Goal: Information Seeking & Learning: Learn about a topic

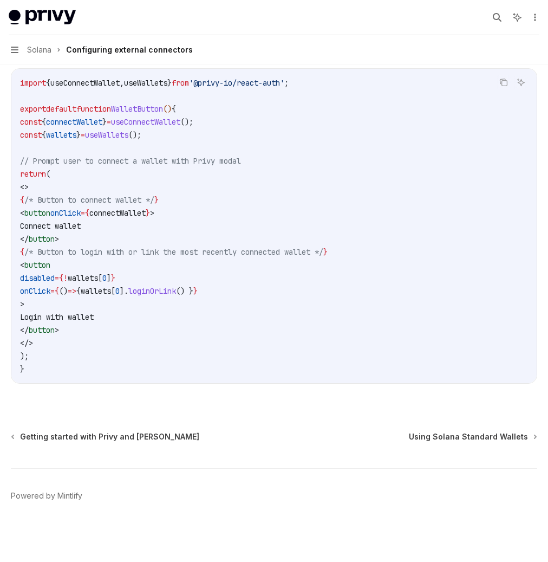
scroll to position [2087, 0]
click at [29, 183] on span "<>" at bounding box center [24, 187] width 9 height 10
click at [241, 159] on span "// Prompt user to connect a wallet with Privy modal" at bounding box center [130, 161] width 221 height 10
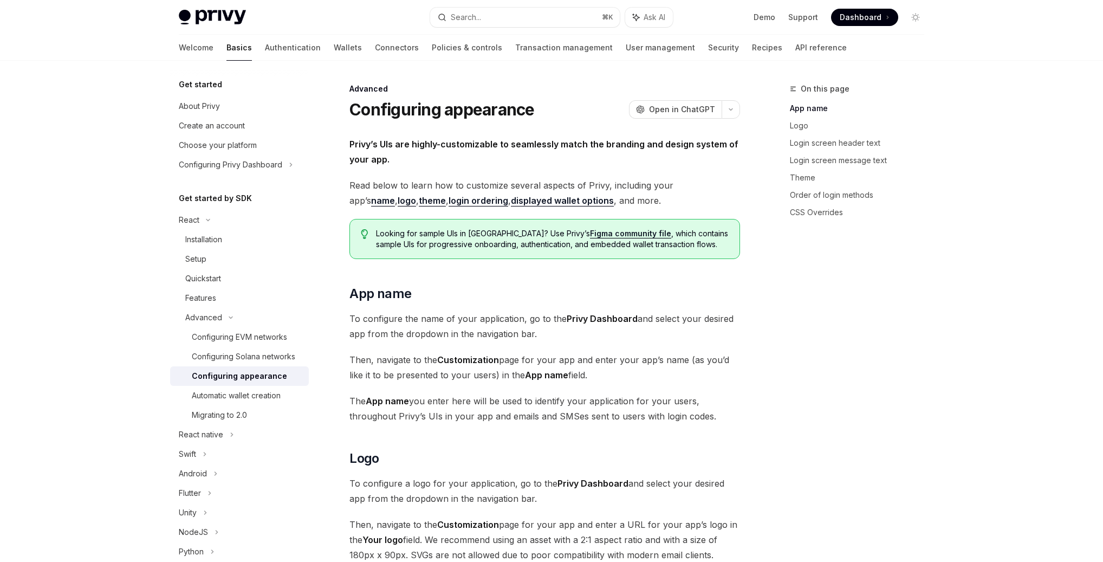
scroll to position [138, 0]
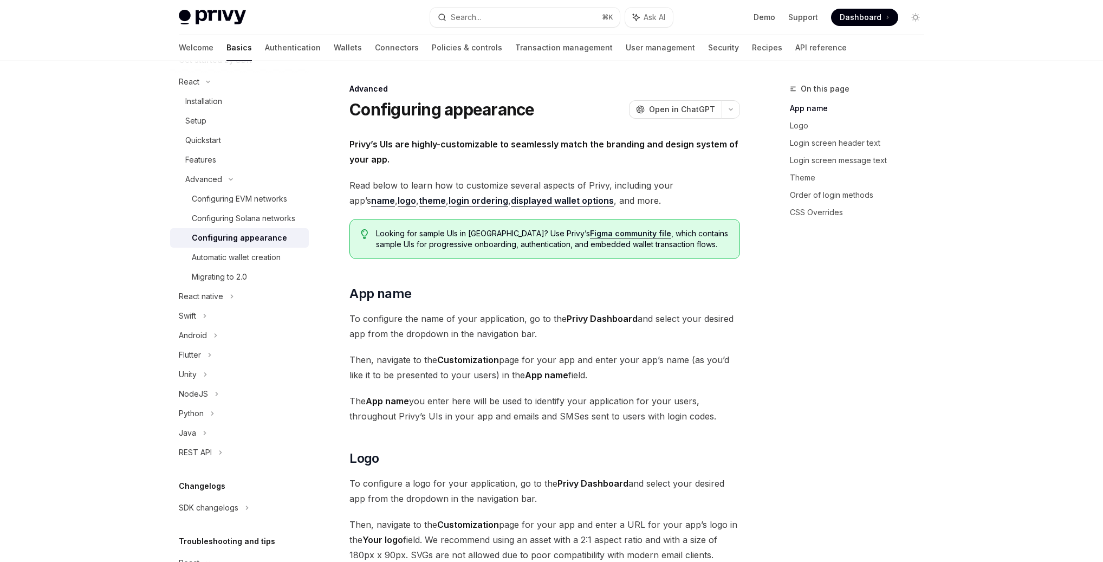
click at [605, 335] on span "To configure the name of your application, go to the Privy Dashboard and select…" at bounding box center [544, 326] width 391 height 30
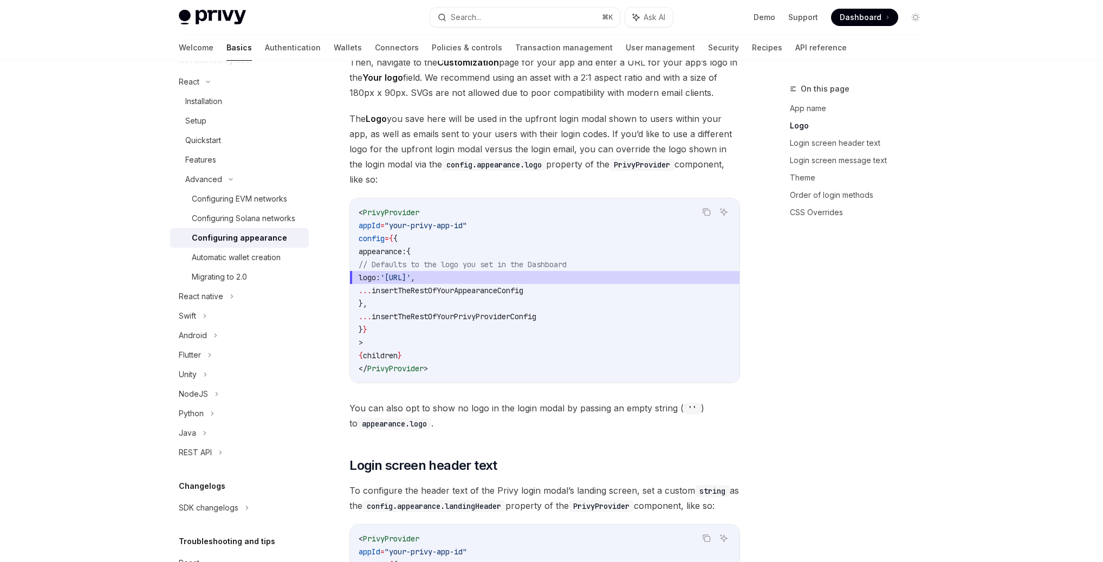
scroll to position [464, 0]
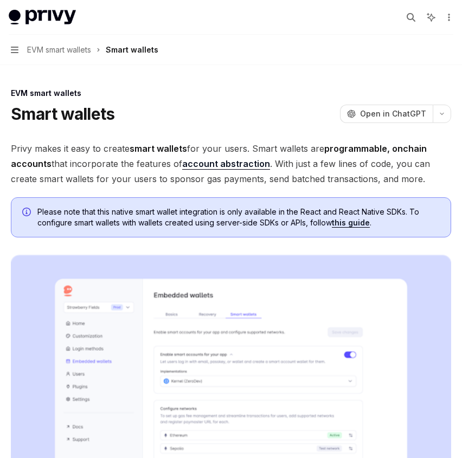
scroll to position [626, 0]
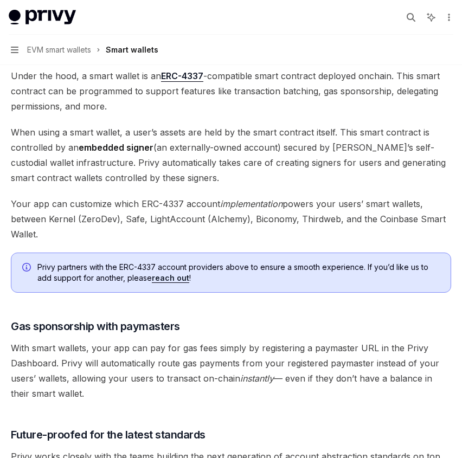
click at [307, 76] on span "Under the hood, a smart wallet is an ERC-4337 -compatible smart contract deploy…" at bounding box center [231, 91] width 440 height 46
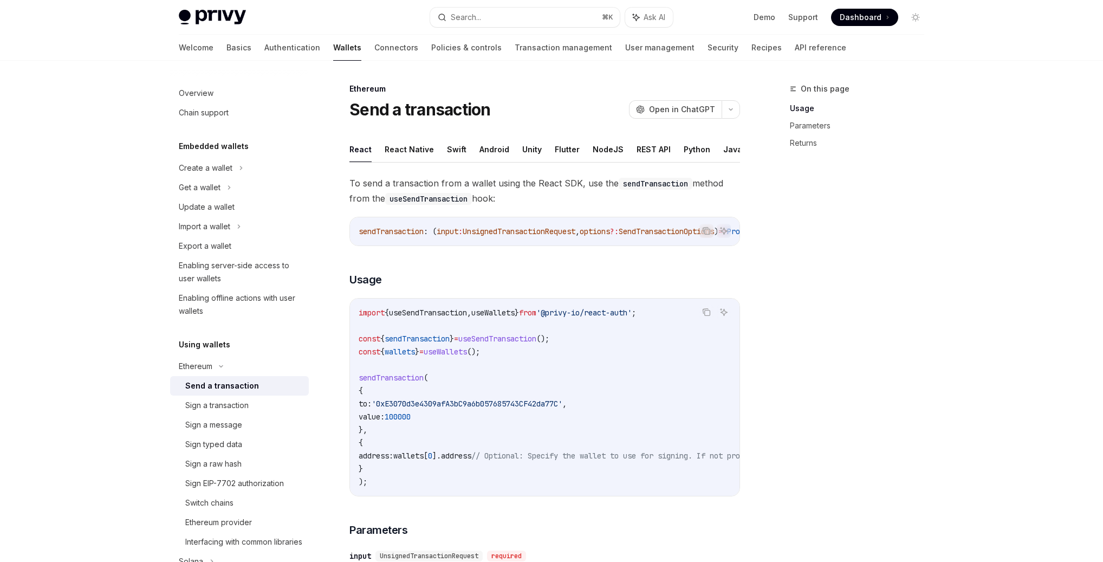
scroll to position [176, 0]
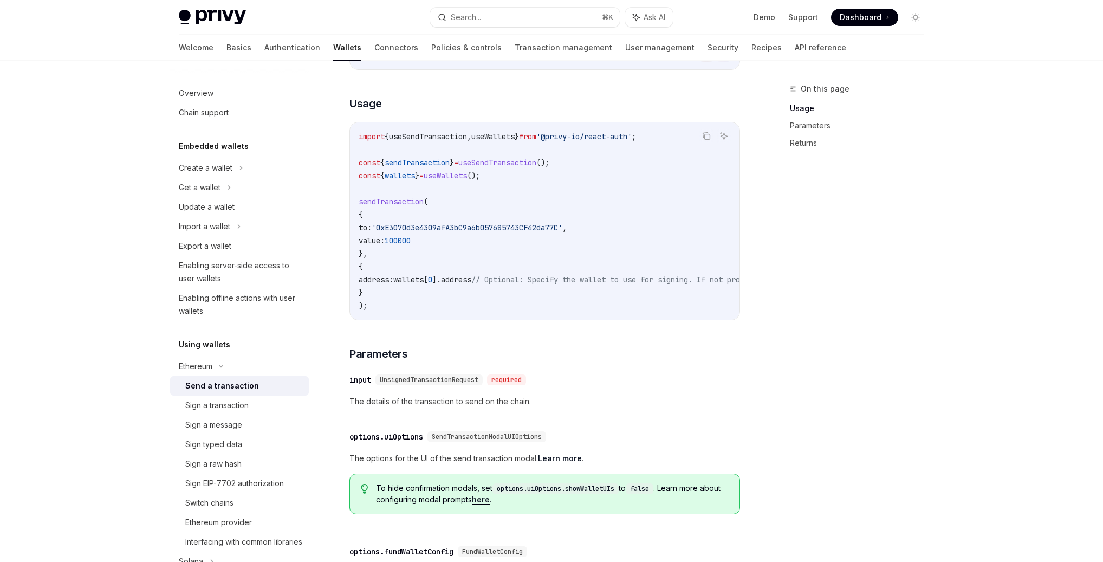
click at [810, 318] on div "On this page Usage Parameters Returns" at bounding box center [850, 322] width 165 height 480
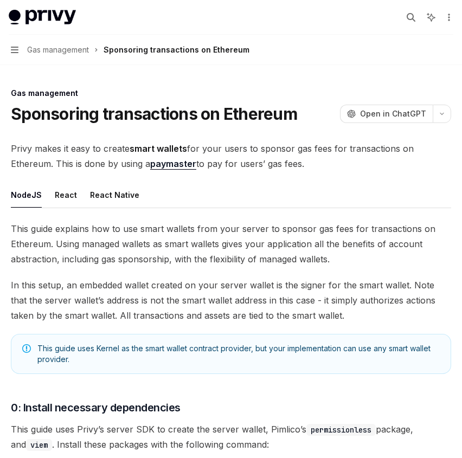
scroll to position [1235, 0]
